Goal: Task Accomplishment & Management: Use online tool/utility

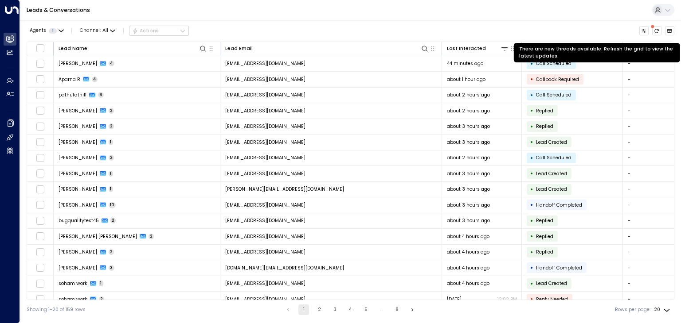
click at [653, 32] on button "There are new threads available. Refresh the grid to view the latest updates." at bounding box center [657, 31] width 10 height 10
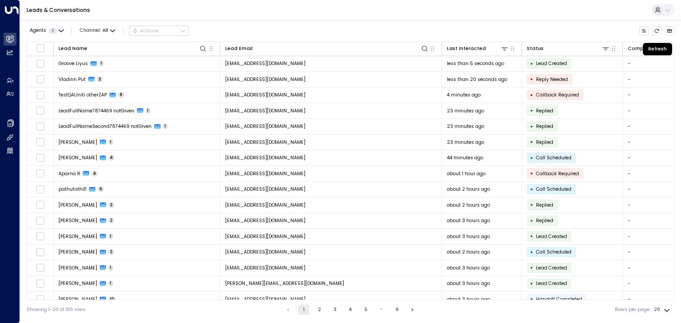
click at [653, 32] on button "Refresh" at bounding box center [657, 31] width 10 height 10
click at [654, 32] on icon "Refresh" at bounding box center [656, 30] width 5 height 5
click at [655, 29] on icon "Refresh" at bounding box center [657, 31] width 4 height 4
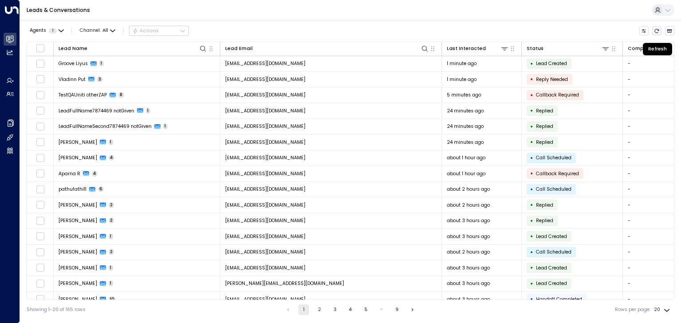
click at [655, 29] on icon "Refresh" at bounding box center [657, 31] width 4 height 4
click at [655, 29] on icon "Refresh" at bounding box center [656, 30] width 5 height 5
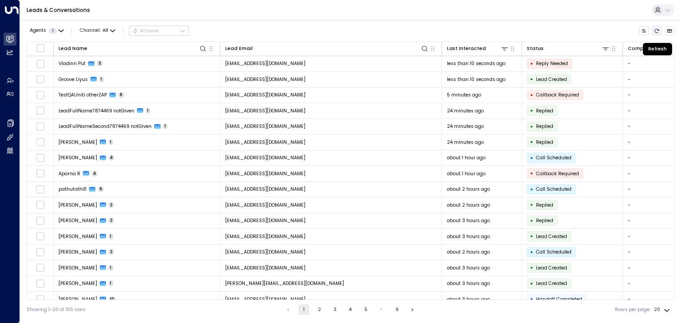
click at [655, 29] on icon "Refresh" at bounding box center [656, 30] width 5 height 5
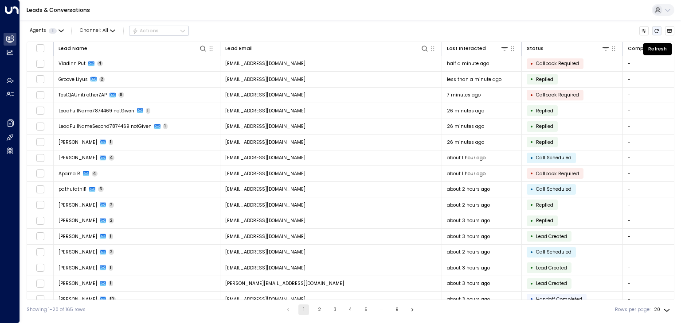
click at [656, 30] on icon "Refresh" at bounding box center [656, 30] width 5 height 5
click at [657, 29] on icon "Refresh" at bounding box center [657, 31] width 4 height 4
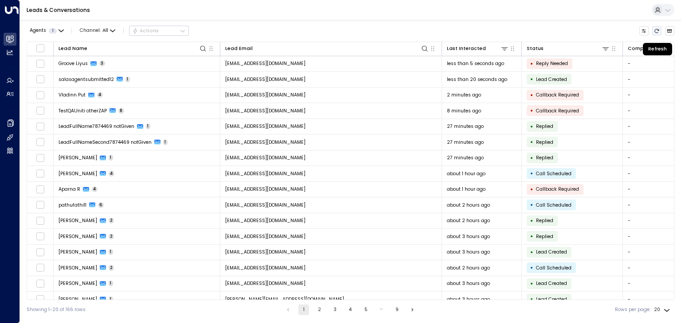
click at [656, 27] on button "Refresh" at bounding box center [657, 31] width 10 height 10
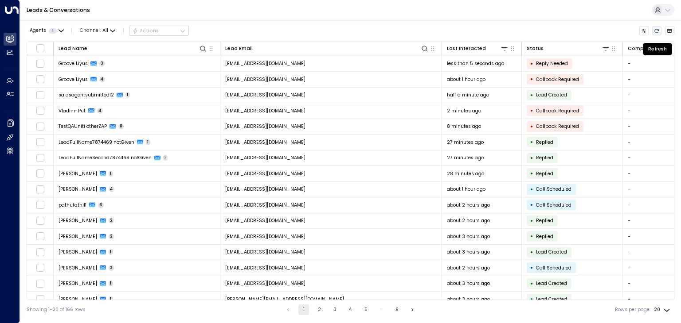
click at [659, 29] on icon "Refresh" at bounding box center [656, 30] width 5 height 5
click at [654, 29] on icon "Refresh" at bounding box center [656, 30] width 5 height 5
